Goal: Check status

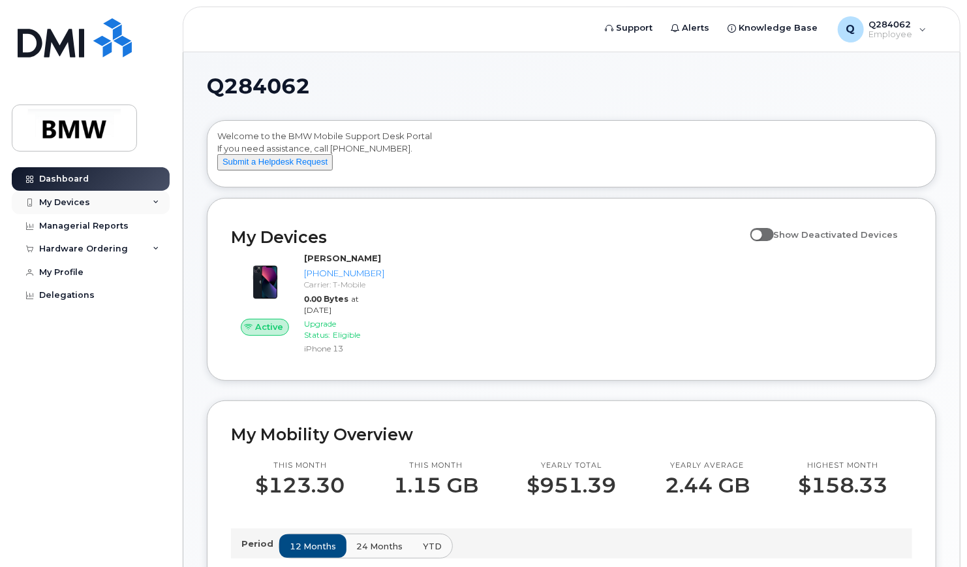
click at [96, 204] on div "My Devices" at bounding box center [91, 202] width 158 height 23
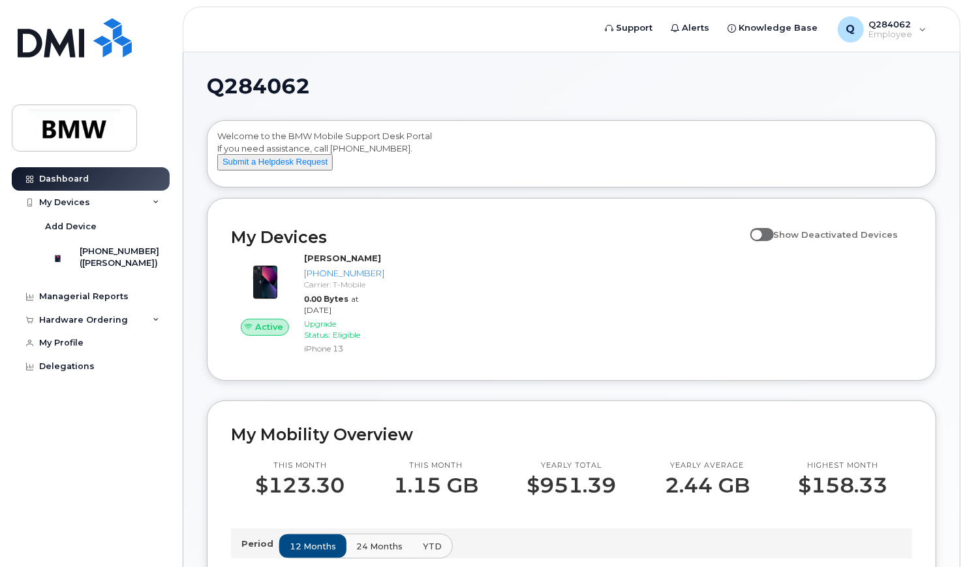
click at [516, 290] on div "Active [PERSON_NAME] [PHONE_NUMBER] Carrier: T-Mobile 0.00 Bytes at [DATE] Upgr…" at bounding box center [571, 304] width 697 height 120
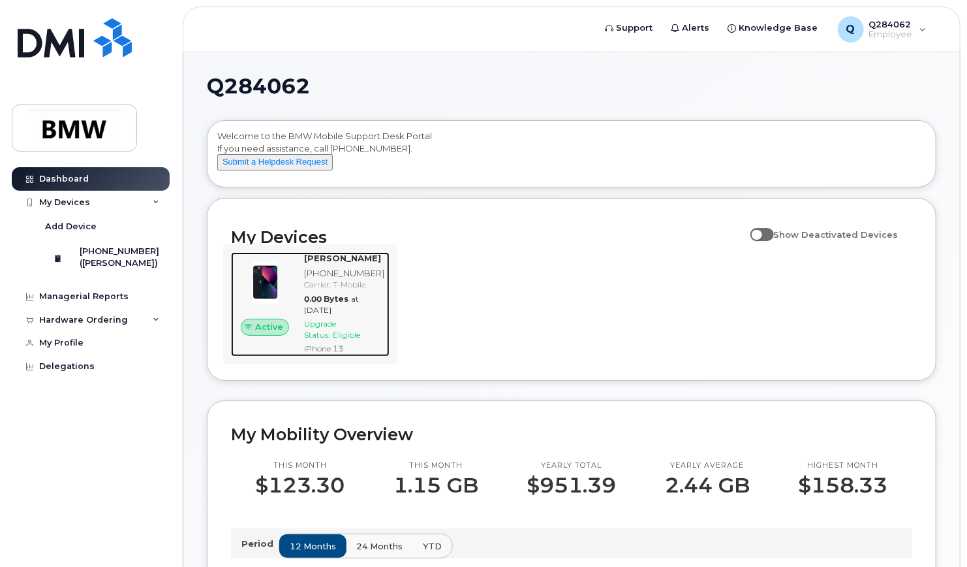
click at [350, 290] on div "Carrier: T-Mobile" at bounding box center [344, 284] width 80 height 11
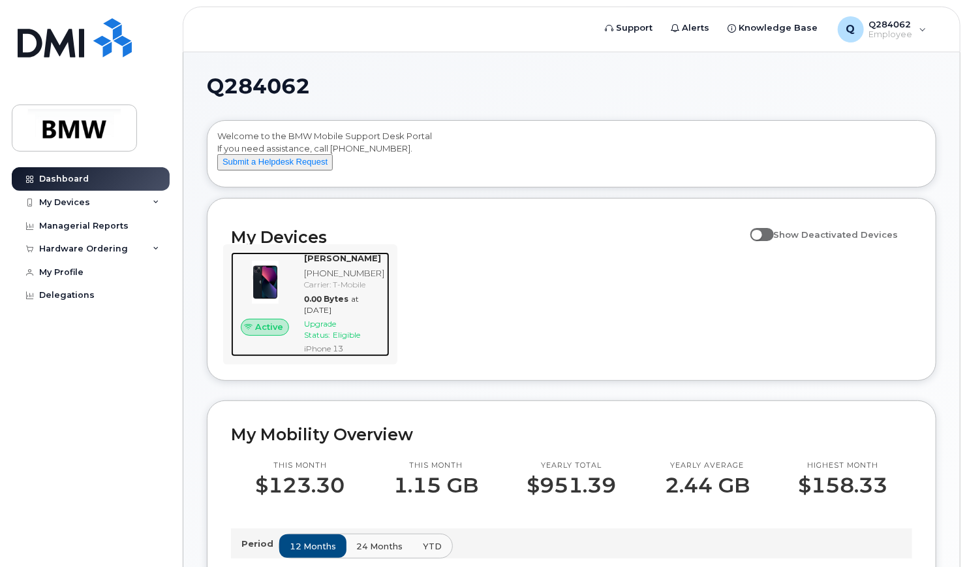
click at [267, 333] on span "Active" at bounding box center [269, 326] width 28 height 12
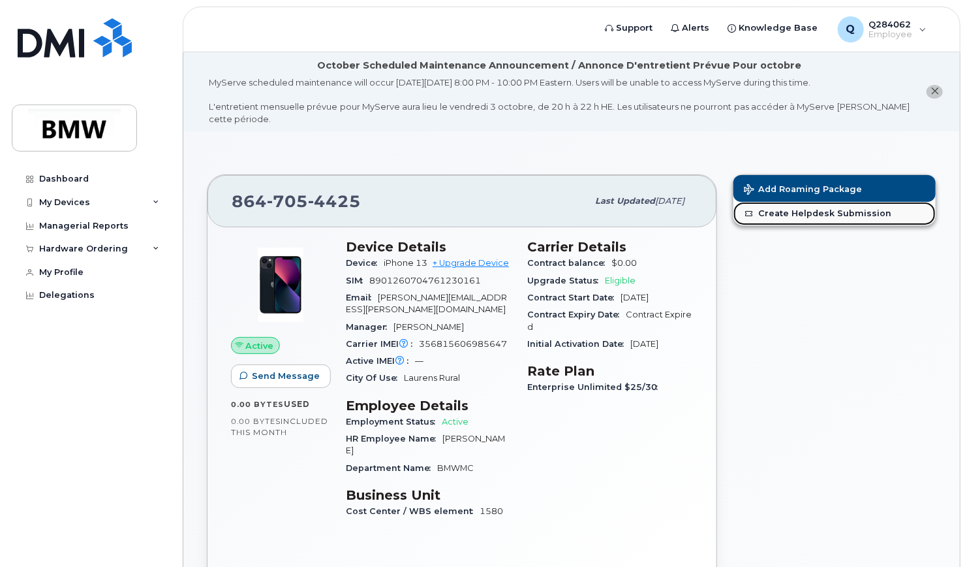
click at [834, 216] on link "Create Helpdesk Submission" at bounding box center [835, 213] width 202 height 23
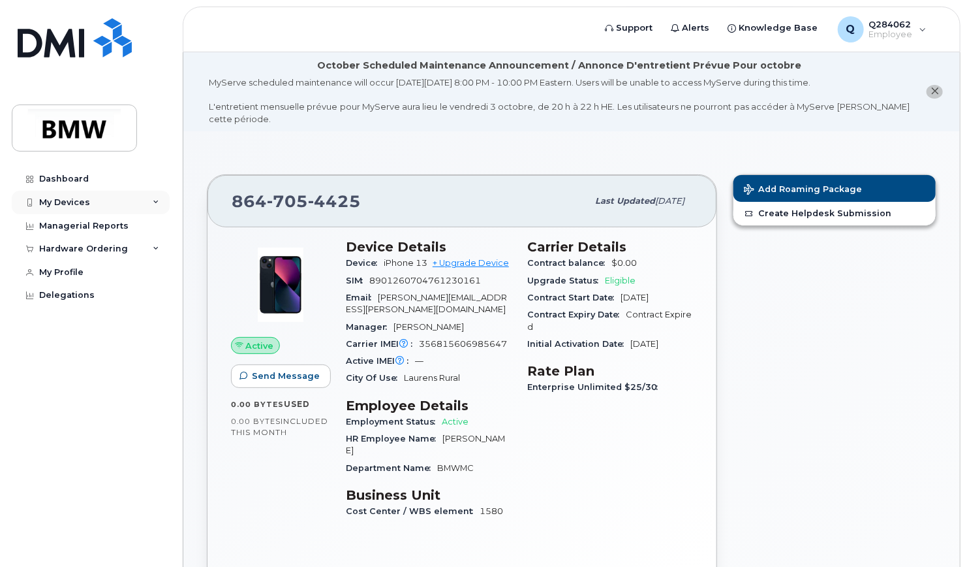
click at [57, 201] on div "My Devices" at bounding box center [64, 202] width 51 height 10
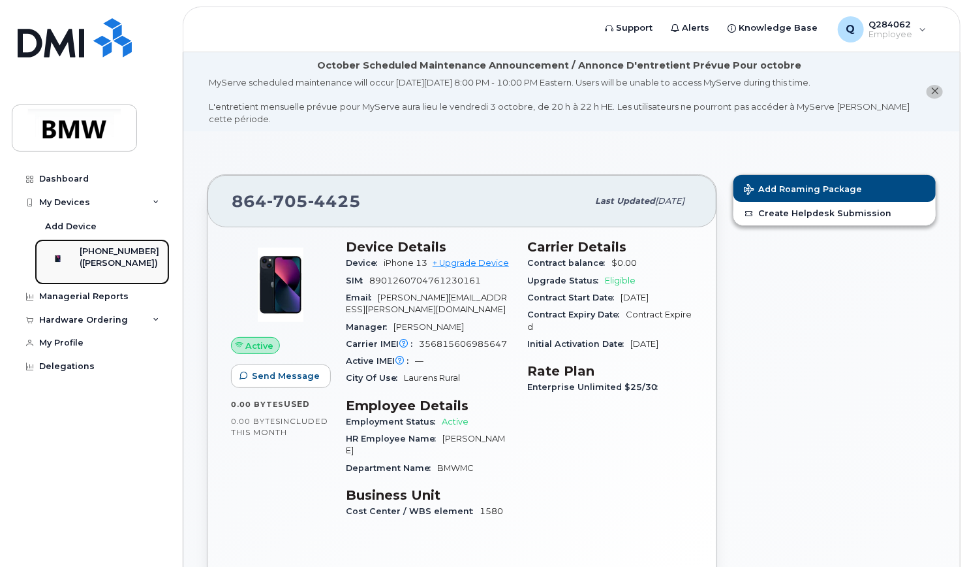
click at [114, 261] on div "([PERSON_NAME])" at bounding box center [120, 263] width 80 height 12
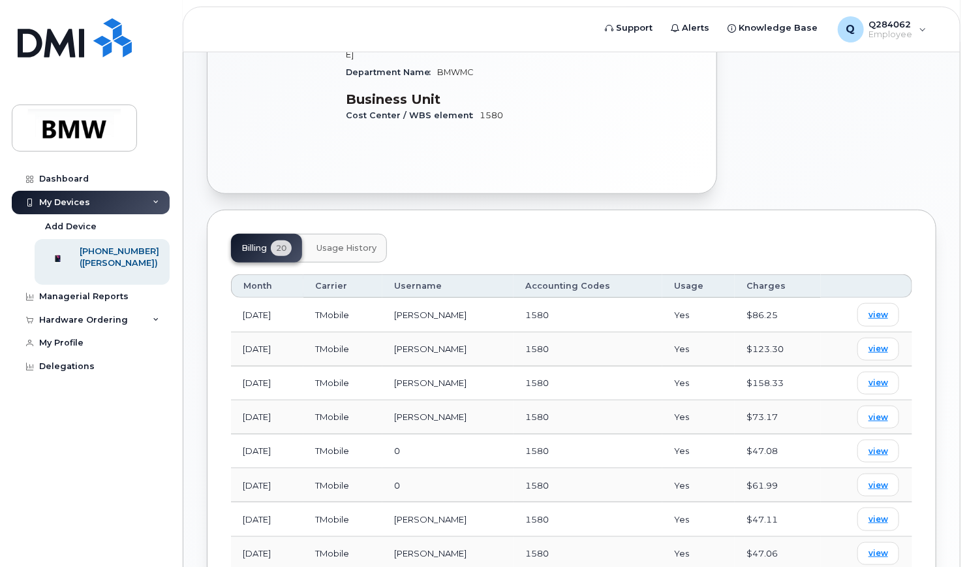
scroll to position [367, 0]
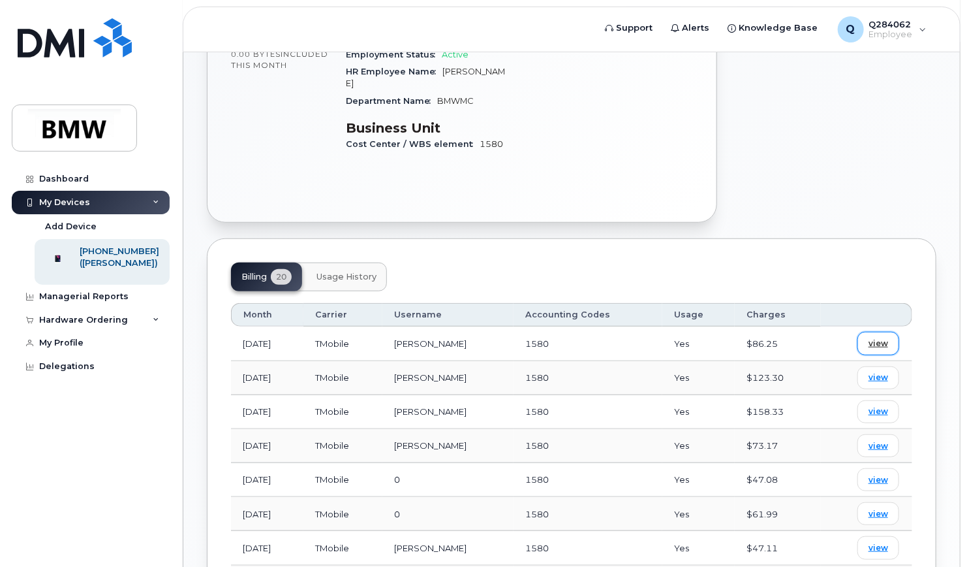
click at [884, 337] on span "view" at bounding box center [879, 343] width 20 height 12
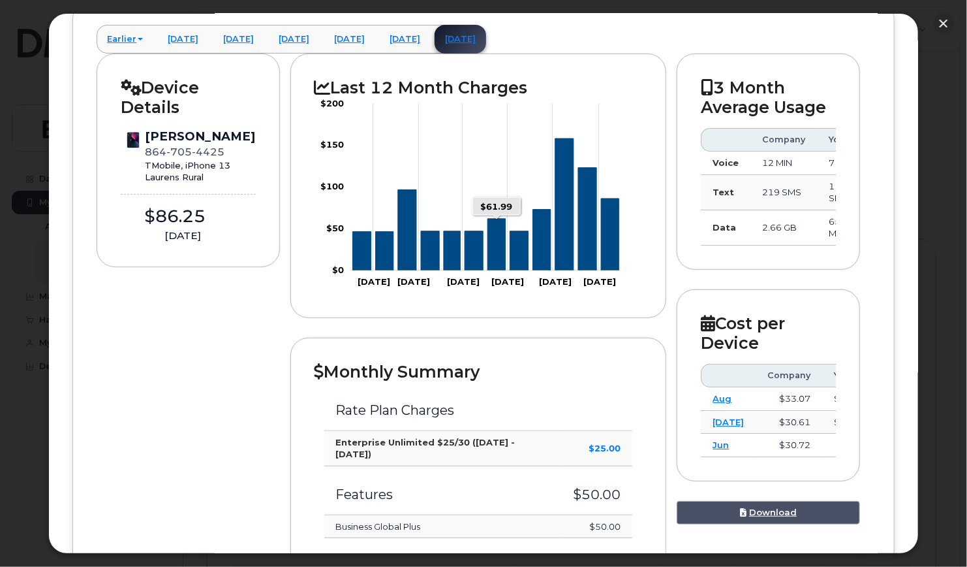
scroll to position [0, 0]
